Goal: Check status: Check status

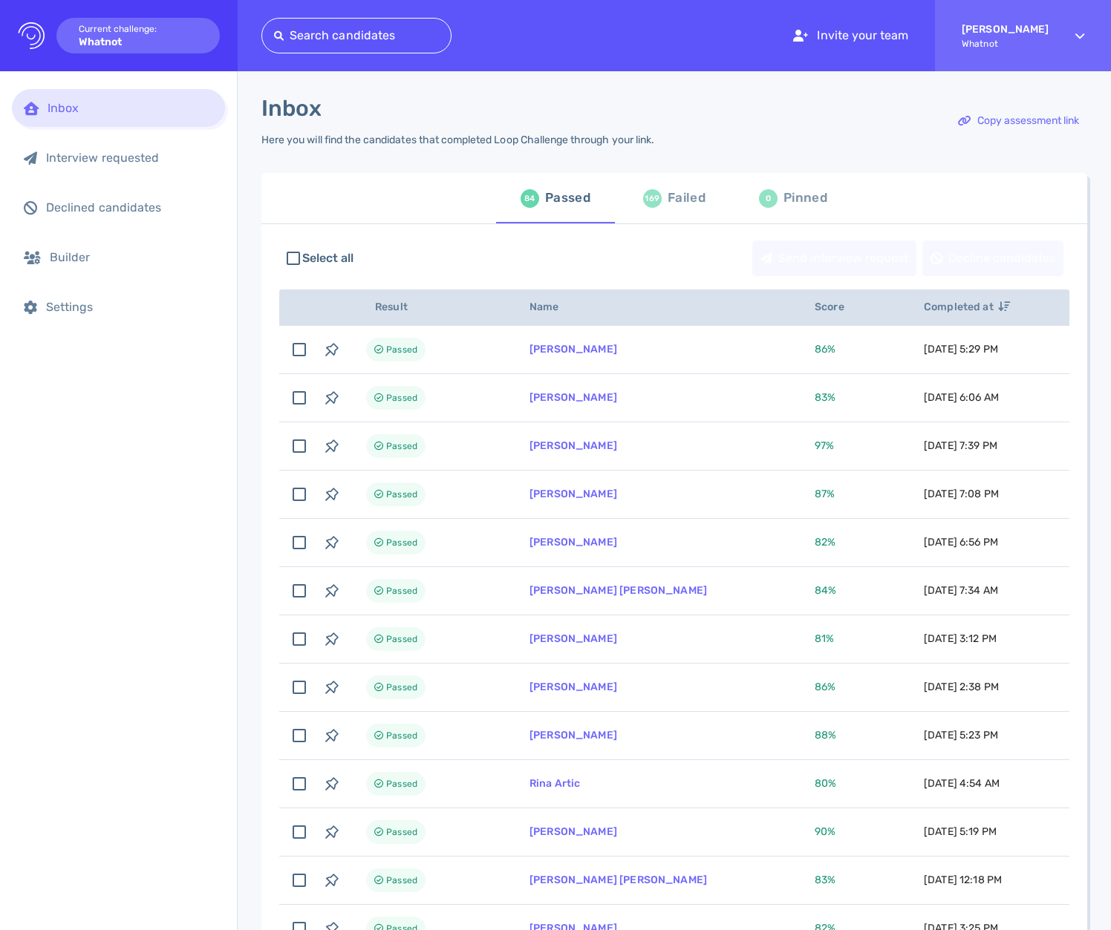
click at [673, 207] on div "Failed" at bounding box center [686, 198] width 38 height 22
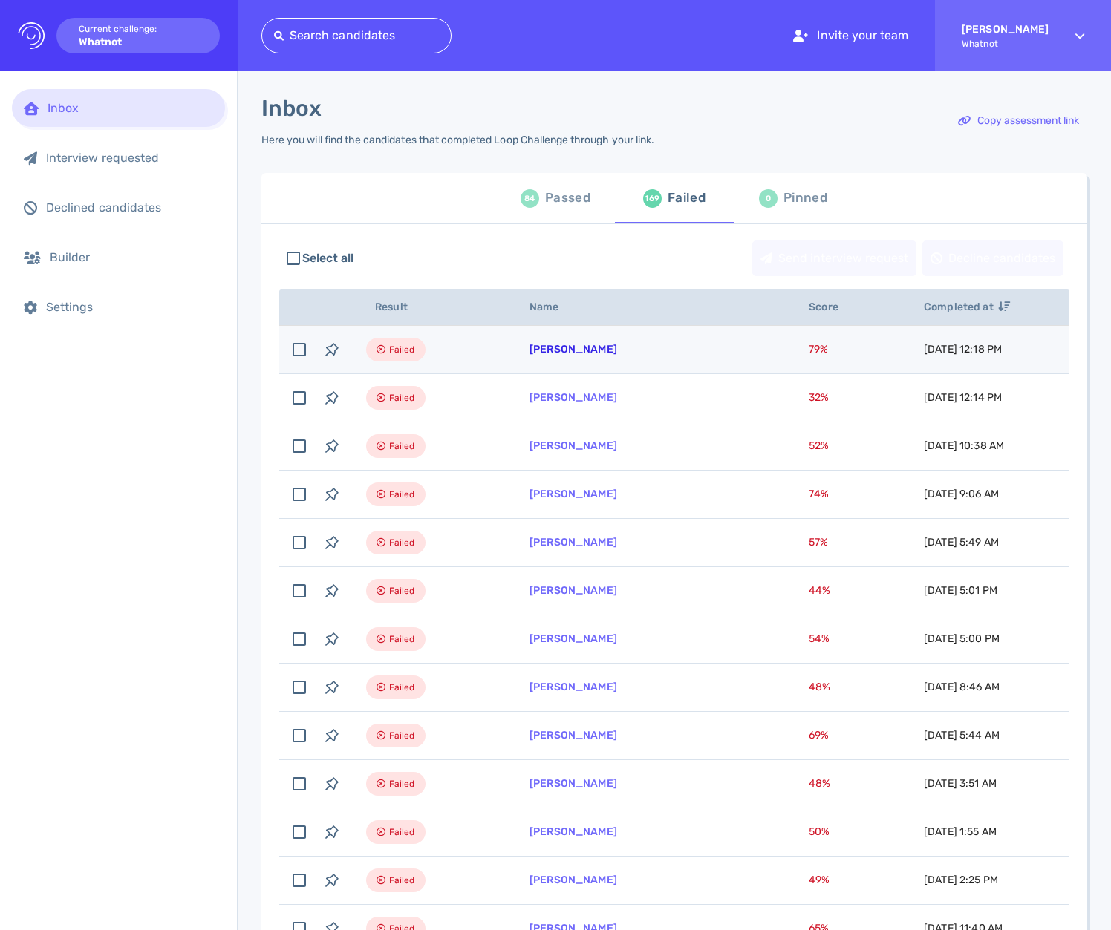
click at [572, 350] on link "[PERSON_NAME]" at bounding box center [573, 349] width 88 height 13
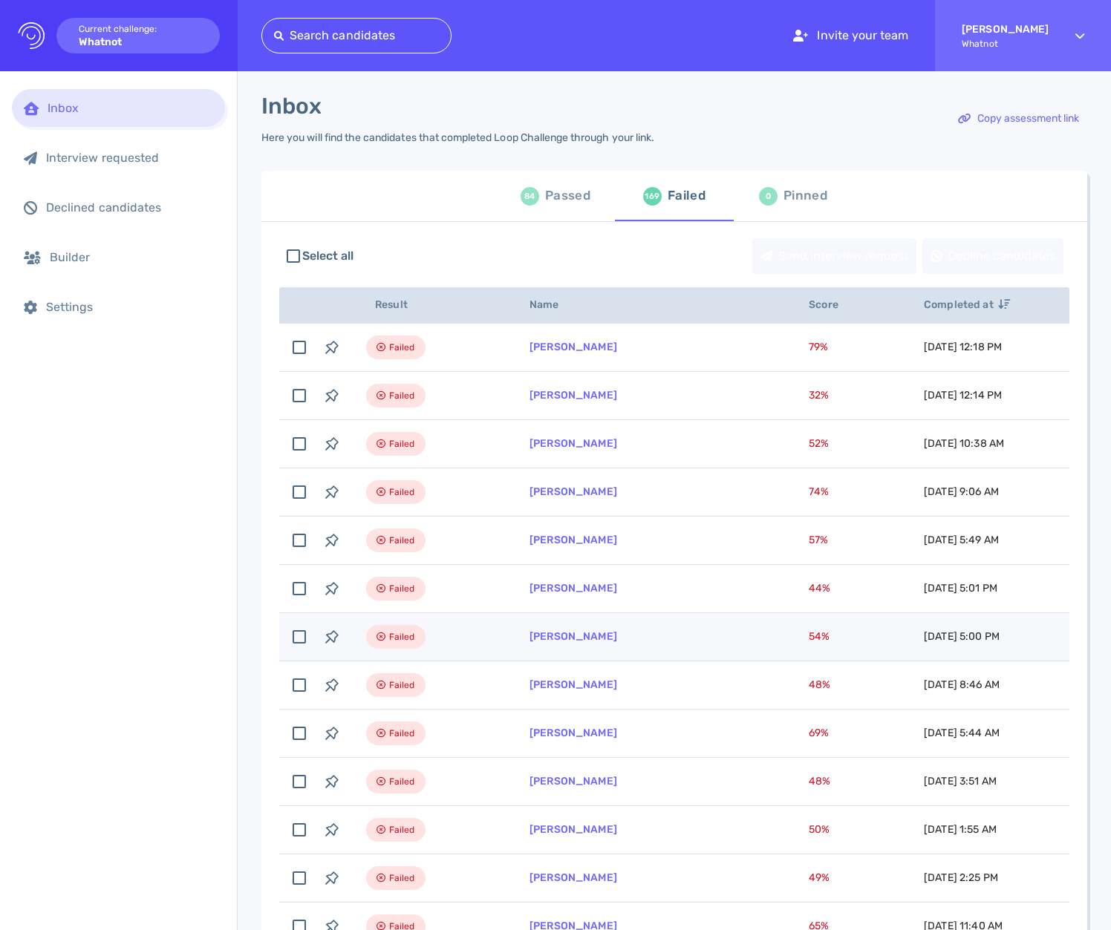
scroll to position [3, 0]
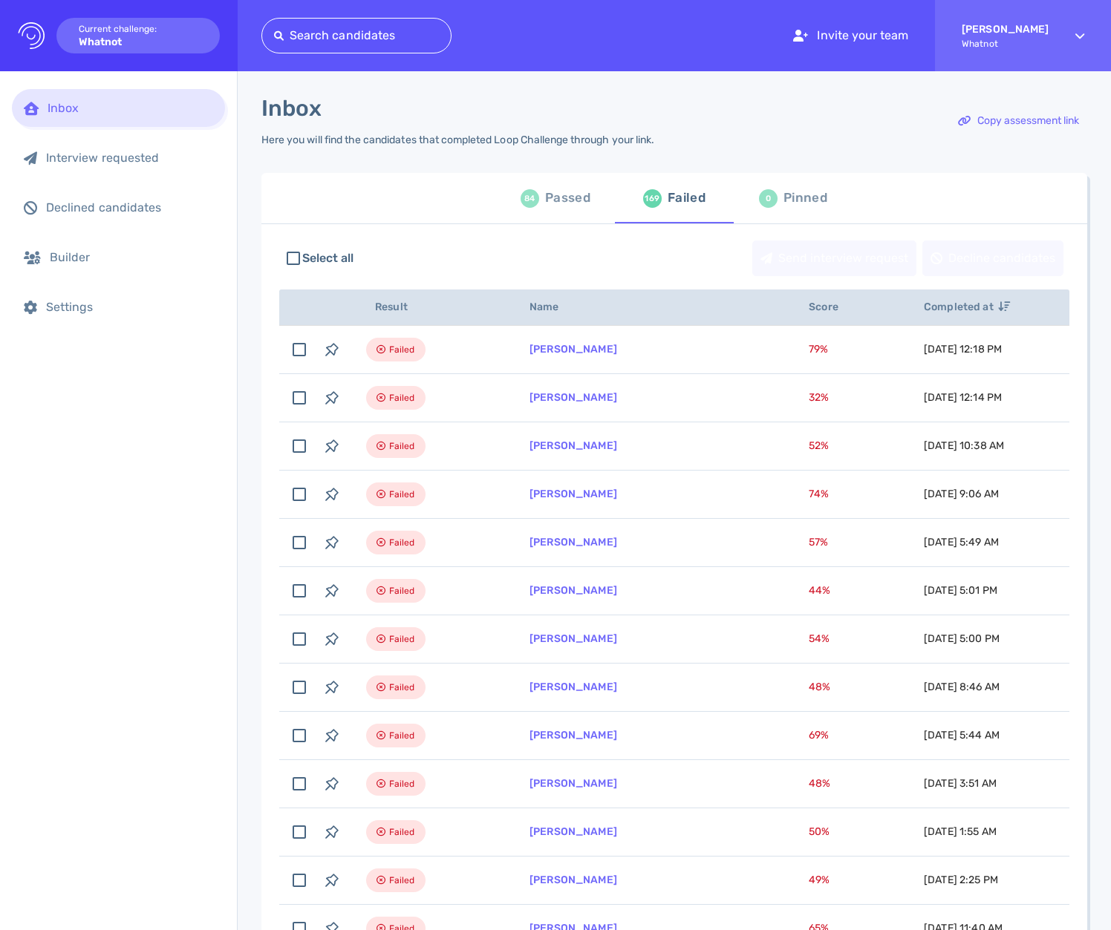
click at [156, 448] on div "Inbox Interview requested Declined candidates Builder Settings" at bounding box center [118, 500] width 237 height 859
